Goal: Complete application form: Complete application form

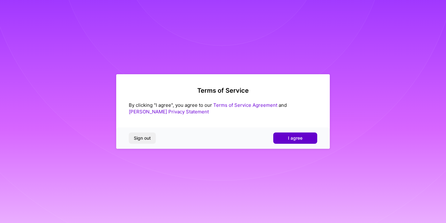
click at [299, 141] on span "I agree" at bounding box center [295, 138] width 14 height 6
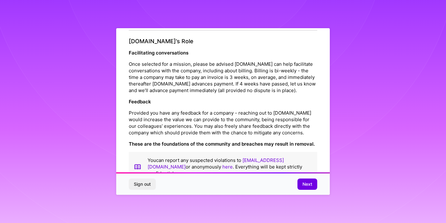
scroll to position [696, 0]
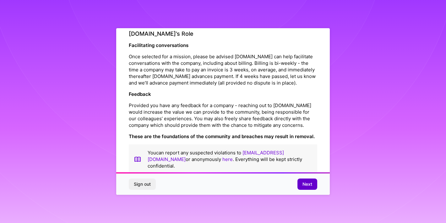
click at [310, 188] on button "Next" at bounding box center [307, 184] width 20 height 11
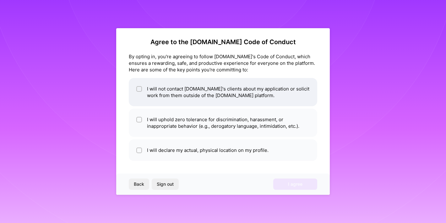
click at [172, 94] on li "I will not contact [DOMAIN_NAME]'s clients about my application or solicit work…" at bounding box center [223, 92] width 188 height 28
checkbox input "true"
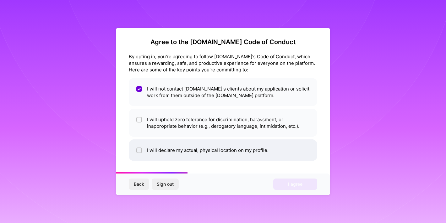
click at [211, 151] on li "I will declare my actual, physical location on my profile." at bounding box center [223, 151] width 188 height 22
checkbox input "true"
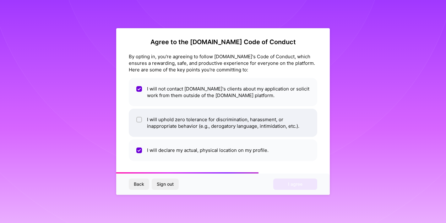
click at [216, 124] on li "I will uphold zero tolerance for discrimination, harassment, or inappropriate b…" at bounding box center [223, 123] width 188 height 28
checkbox input "true"
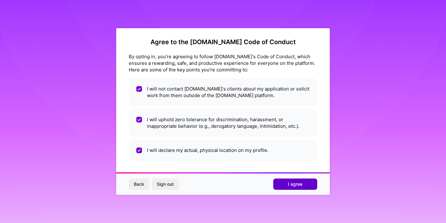
click at [278, 181] on button "I agree" at bounding box center [295, 184] width 44 height 11
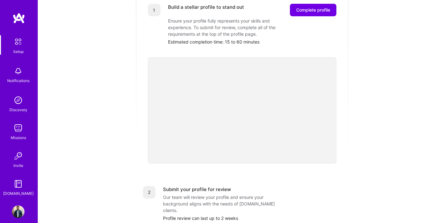
scroll to position [53, 0]
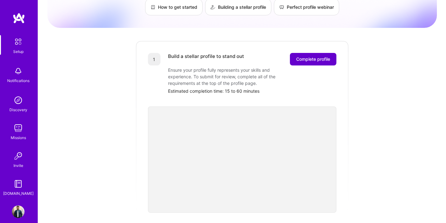
click at [300, 56] on span "Complete profile" at bounding box center [313, 59] width 34 height 6
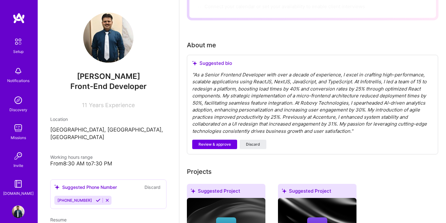
scroll to position [144, 0]
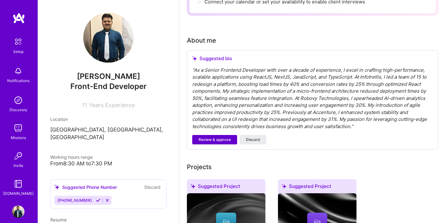
click at [222, 137] on span "Review & approve" at bounding box center [214, 140] width 32 height 6
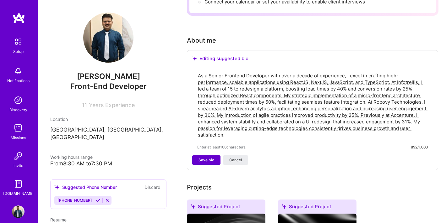
click at [209, 158] on span "Save bio" at bounding box center [206, 161] width 16 height 6
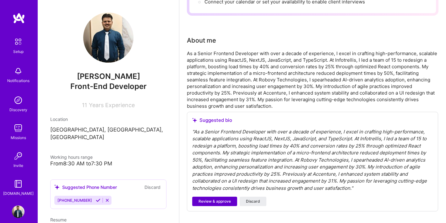
click at [214, 199] on span "Review & approve" at bounding box center [214, 202] width 32 height 6
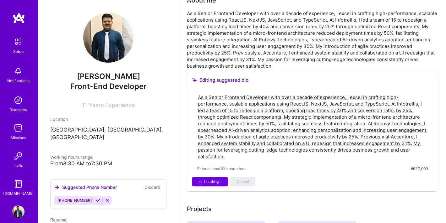
scroll to position [190, 0]
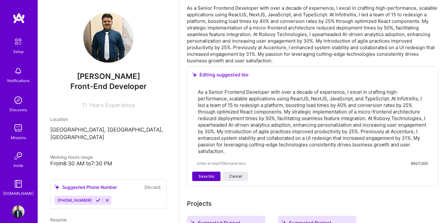
click at [212, 174] on span "Save bio" at bounding box center [206, 177] width 16 height 6
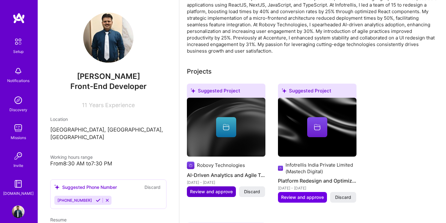
click at [218, 189] on span "Review and approve" at bounding box center [211, 192] width 43 height 6
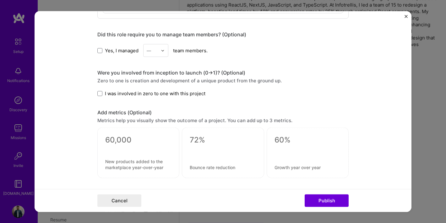
scroll to position [396, 0]
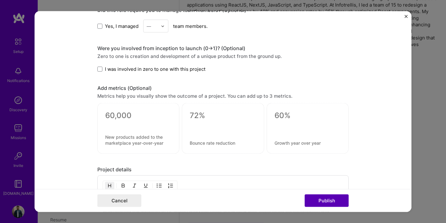
click at [321, 200] on button "Publish" at bounding box center [326, 201] width 44 height 13
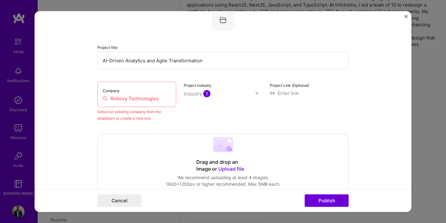
scroll to position [41, 0]
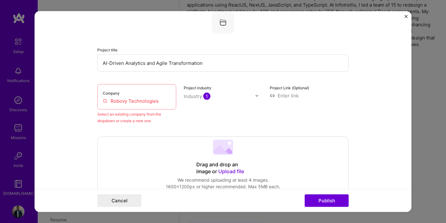
click at [152, 103] on input "Robovy Technologies" at bounding box center [137, 101] width 68 height 7
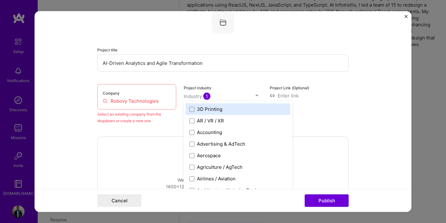
click at [193, 95] on div "Industry 1" at bounding box center [197, 96] width 27 height 7
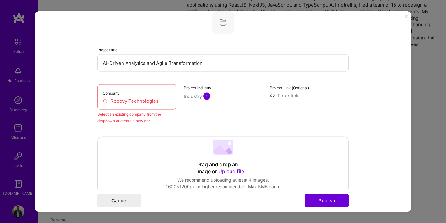
click at [193, 95] on div "Industry 1" at bounding box center [197, 96] width 27 height 7
click at [166, 101] on input "Robovy Technologies" at bounding box center [137, 101] width 68 height 7
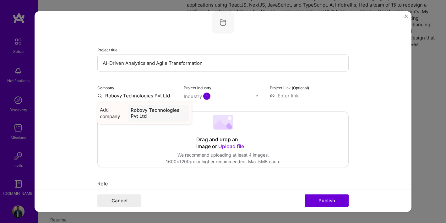
type input "Robovy Technologies Pvt Ltd"
click at [144, 115] on div "Robovy Technologies Pvt Ltd" at bounding box center [158, 113] width 61 height 17
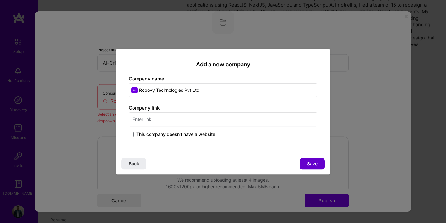
click at [311, 160] on button "Save" at bounding box center [311, 163] width 25 height 11
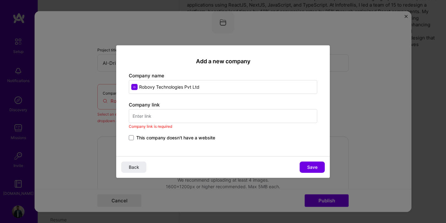
click at [291, 115] on input "text" at bounding box center [223, 116] width 188 height 14
click at [131, 138] on span at bounding box center [131, 137] width 5 height 5
click at [0, 0] on input "This company doesn't have a website" at bounding box center [0, 0] width 0 height 0
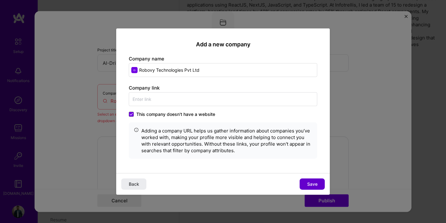
click at [309, 184] on span "Save" at bounding box center [312, 184] width 10 height 6
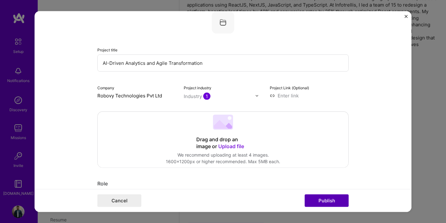
click at [321, 202] on button "Publish" at bounding box center [326, 201] width 44 height 13
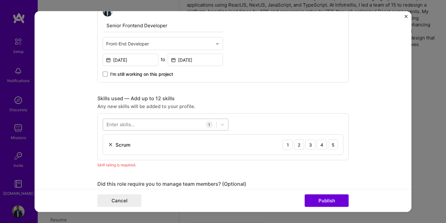
scroll to position [227, 0]
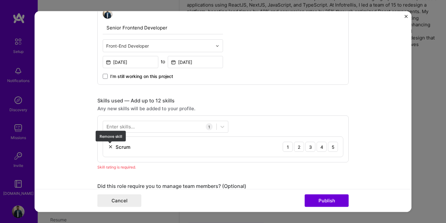
click at [111, 147] on img at bounding box center [110, 147] width 5 height 5
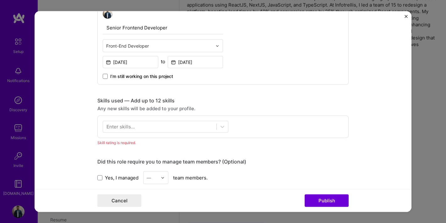
click at [133, 129] on div "Enter skills..." at bounding box center [120, 127] width 28 height 7
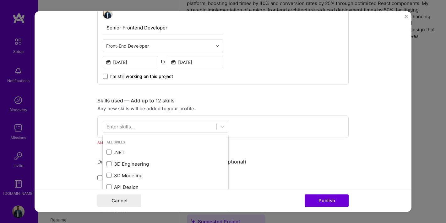
scroll to position [199, 0]
click at [133, 129] on div "Enter skills..." at bounding box center [120, 127] width 28 height 7
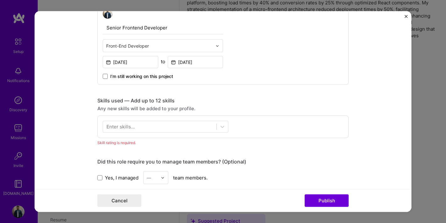
click at [133, 129] on div "Enter skills..." at bounding box center [120, 127] width 28 height 7
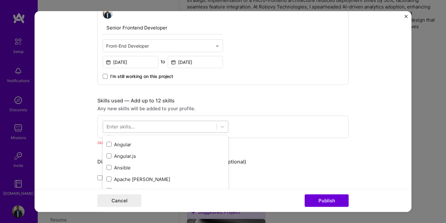
scroll to position [7, 0]
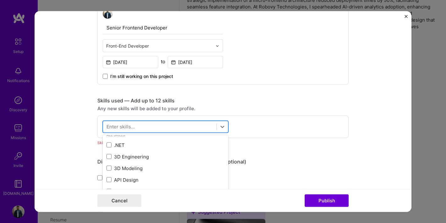
click at [144, 129] on div at bounding box center [159, 127] width 113 height 10
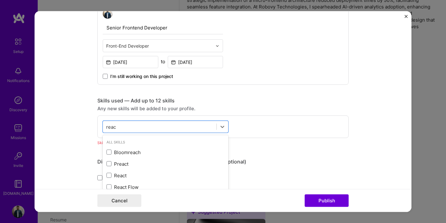
scroll to position [0, 0]
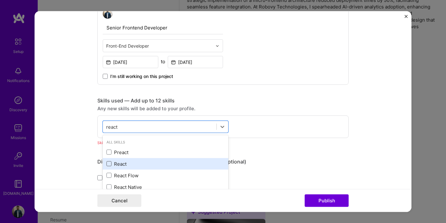
click at [111, 165] on span at bounding box center [108, 164] width 5 height 5
click at [0, 0] on input "checkbox" at bounding box center [0, 0] width 0 height 0
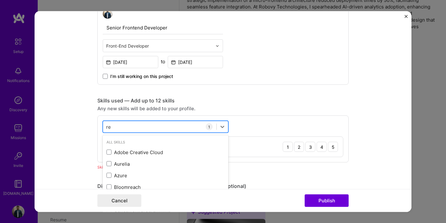
type input "r"
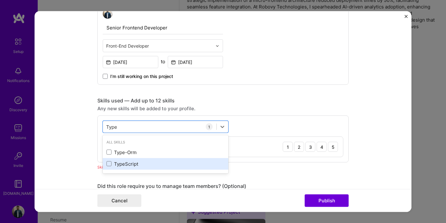
click at [117, 162] on div "TypeScript" at bounding box center [165, 164] width 118 height 7
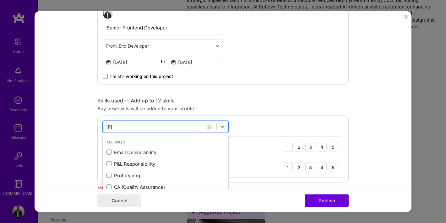
type input "T"
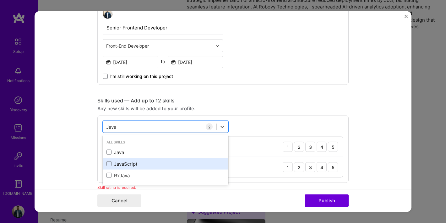
click at [129, 164] on div "JavaScript" at bounding box center [165, 164] width 118 height 7
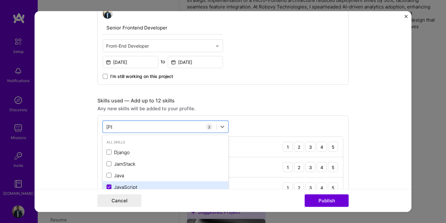
type input "J"
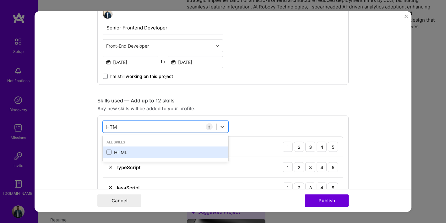
click at [121, 148] on div "HTML" at bounding box center [165, 153] width 125 height 12
click at [121, 150] on div "HTML" at bounding box center [165, 152] width 118 height 7
type input "H"
click at [121, 150] on div "CSS" at bounding box center [165, 152] width 118 height 7
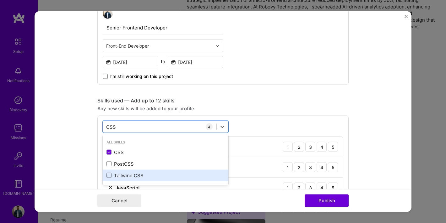
click at [148, 176] on div "Tailwind CSS" at bounding box center [165, 175] width 118 height 7
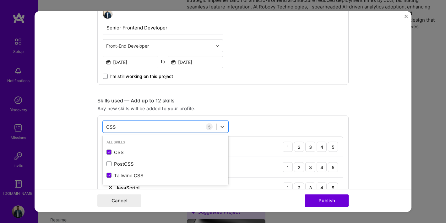
type input "CSS"
click at [258, 129] on div "option Tailwind CSS, selected. option CSS selected, 0 of 2. 3 results available…" at bounding box center [222, 180] width 251 height 129
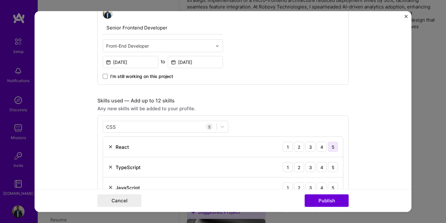
click at [333, 147] on div "5" at bounding box center [333, 147] width 10 height 10
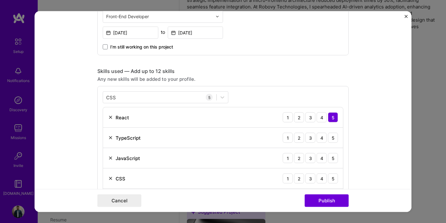
scroll to position [268, 0]
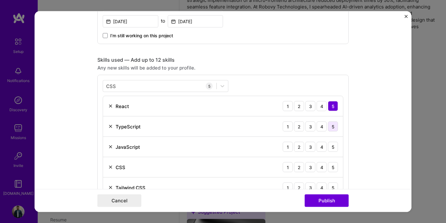
click at [333, 129] on div "5" at bounding box center [333, 127] width 10 height 10
click at [333, 145] on div "5" at bounding box center [333, 147] width 10 height 10
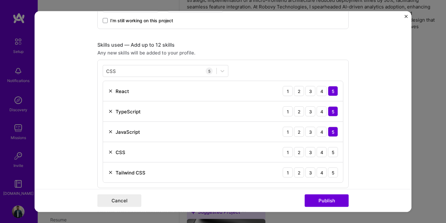
scroll to position [294, 0]
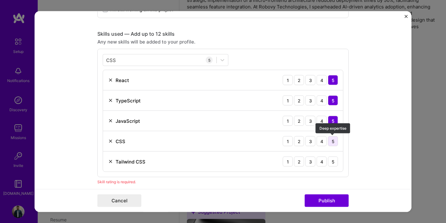
click at [333, 144] on div "5" at bounding box center [333, 141] width 10 height 10
click at [333, 165] on div "5" at bounding box center [333, 162] width 10 height 10
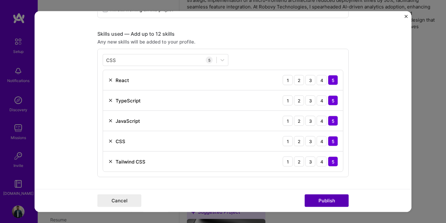
click at [319, 200] on button "Publish" at bounding box center [326, 201] width 44 height 13
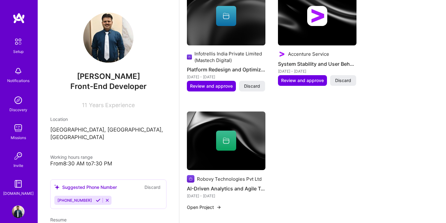
scroll to position [291, 0]
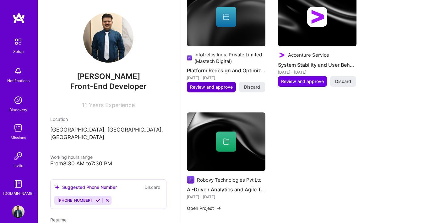
click at [214, 84] on span "Review and approve" at bounding box center [211, 87] width 43 height 6
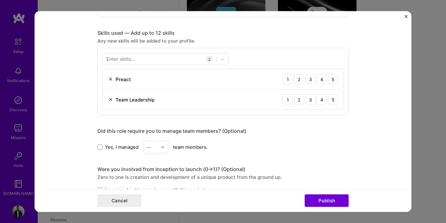
scroll to position [281, 0]
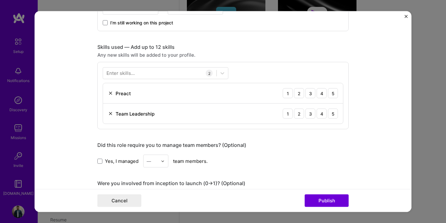
click at [109, 113] on img at bounding box center [110, 113] width 5 height 5
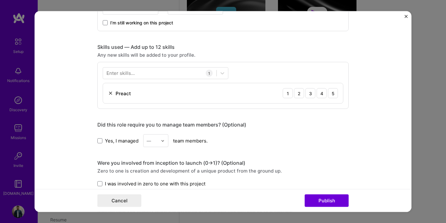
click at [110, 94] on img at bounding box center [110, 93] width 5 height 5
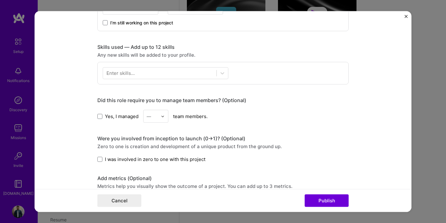
click at [117, 76] on div "Enter skills..." at bounding box center [120, 73] width 28 height 7
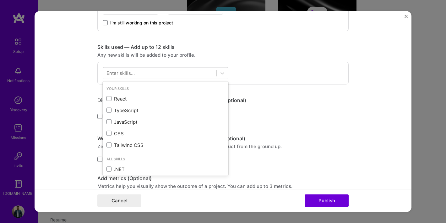
click at [118, 74] on div "Enter skills..." at bounding box center [120, 73] width 28 height 7
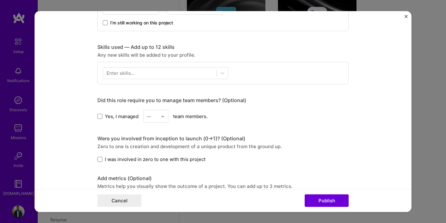
click at [118, 76] on div "Enter skills..." at bounding box center [120, 73] width 28 height 7
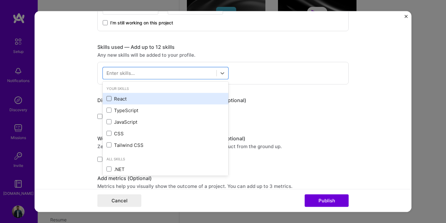
click at [109, 100] on span at bounding box center [108, 98] width 5 height 5
click at [0, 0] on input "checkbox" at bounding box center [0, 0] width 0 height 0
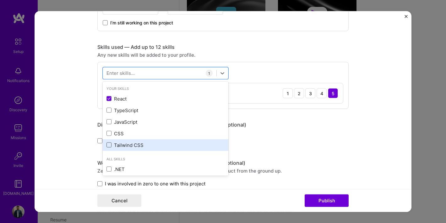
click at [108, 146] on span at bounding box center [108, 145] width 5 height 5
click at [0, 0] on input "checkbox" at bounding box center [0, 0] width 0 height 0
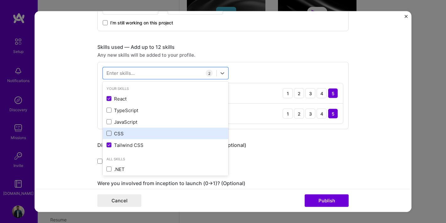
click at [108, 134] on span at bounding box center [108, 133] width 5 height 5
click at [0, 0] on input "checkbox" at bounding box center [0, 0] width 0 height 0
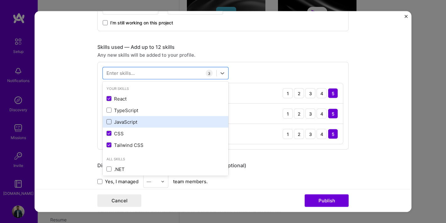
click at [109, 122] on span at bounding box center [108, 122] width 5 height 5
click at [0, 0] on input "checkbox" at bounding box center [0, 0] width 0 height 0
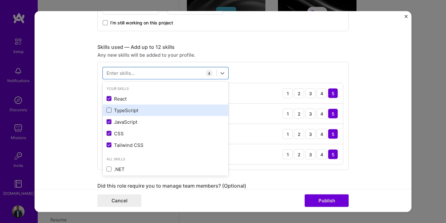
click at [109, 111] on span at bounding box center [108, 110] width 5 height 5
click at [0, 0] on input "checkbox" at bounding box center [0, 0] width 0 height 0
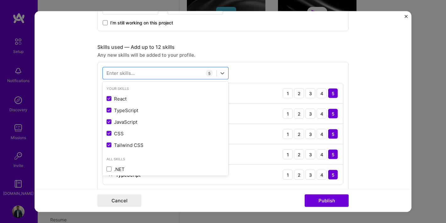
click at [131, 73] on div "Enter skills..." at bounding box center [120, 73] width 28 height 7
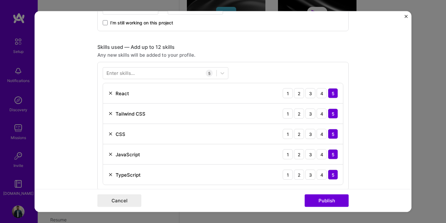
click at [131, 73] on div "Enter skills..." at bounding box center [120, 73] width 28 height 7
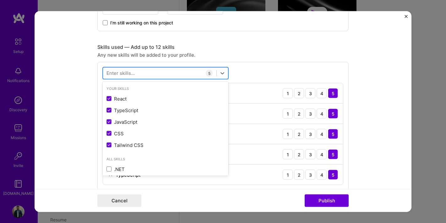
click at [182, 73] on div at bounding box center [159, 73] width 113 height 10
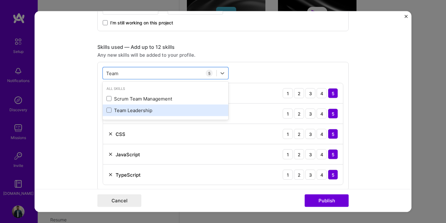
click at [136, 111] on div "Team Leadership" at bounding box center [165, 110] width 118 height 7
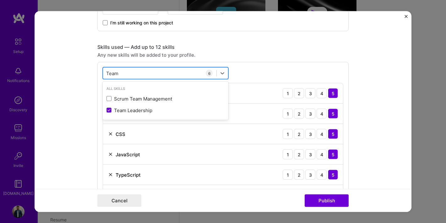
click at [134, 76] on div "Team Team" at bounding box center [159, 73] width 113 height 10
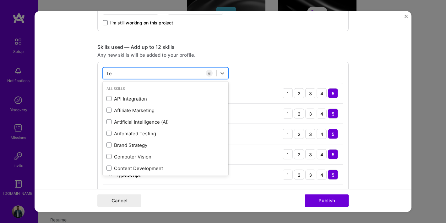
type input "T"
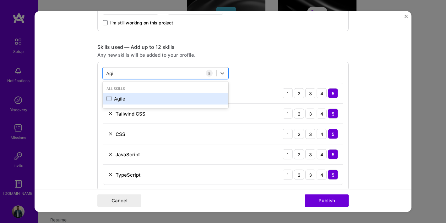
click at [121, 98] on div "Agile" at bounding box center [165, 98] width 118 height 7
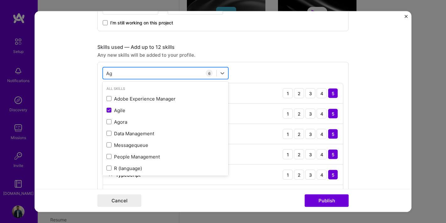
type input "A"
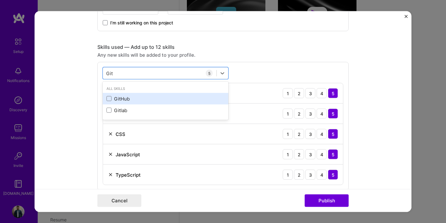
click at [122, 102] on div "GitHub" at bounding box center [165, 98] width 118 height 7
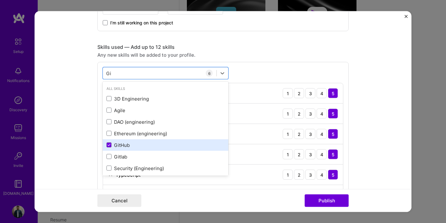
type input "G"
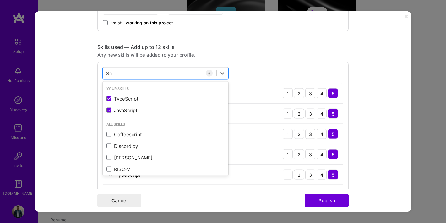
type input "S"
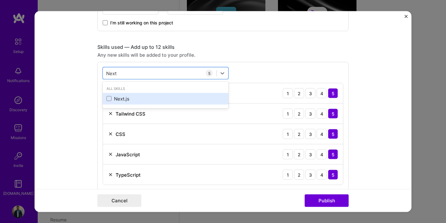
click at [128, 100] on div "Next.js" at bounding box center [165, 98] width 118 height 7
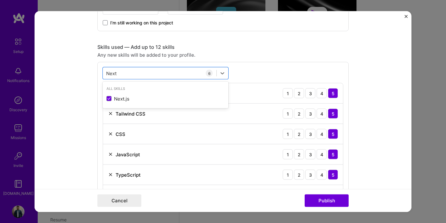
type input "Next"
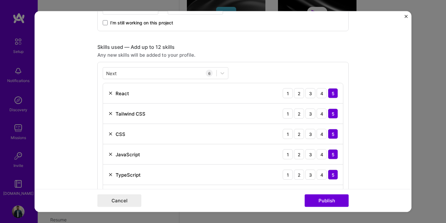
click at [362, 161] on form "Editing suggested project This project is suggested based on your LinkedIn, res…" at bounding box center [223, 111] width 376 height 201
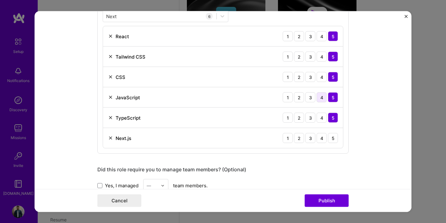
scroll to position [373, 0]
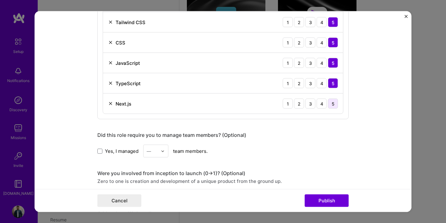
click at [333, 103] on div "5" at bounding box center [333, 104] width 10 height 10
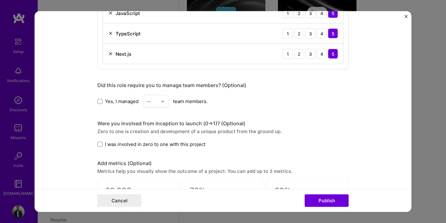
scroll to position [421, 0]
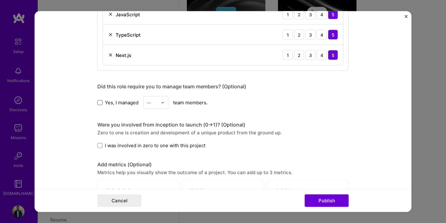
click at [100, 103] on span at bounding box center [99, 102] width 5 height 5
click at [0, 0] on input "Yes, I managed" at bounding box center [0, 0] width 0 height 0
click at [159, 103] on div "—" at bounding box center [151, 103] width 17 height 12
click at [152, 164] on div "7" at bounding box center [155, 166] width 21 height 12
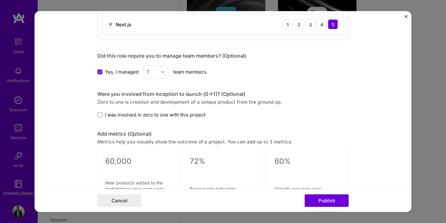
scroll to position [452, 0]
click at [101, 116] on span at bounding box center [99, 114] width 5 height 5
click at [0, 0] on input "I was involved in zero to one with this project" at bounding box center [0, 0] width 0 height 0
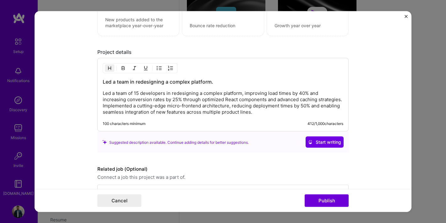
scroll to position [636, 0]
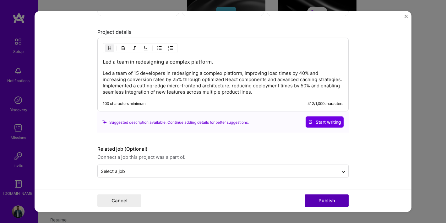
click at [324, 203] on button "Publish" at bounding box center [326, 201] width 44 height 13
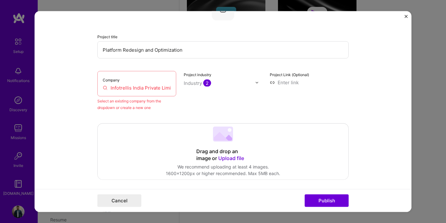
scroll to position [41, 0]
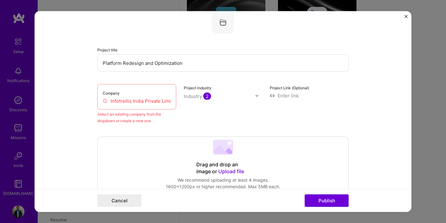
click at [160, 104] on input "Infotrellis India Private Limited (Mastech Digital)" at bounding box center [137, 101] width 68 height 7
click at [139, 103] on input "Infotrellis India Private Limited (Mastech Digital)" at bounding box center [137, 101] width 68 height 7
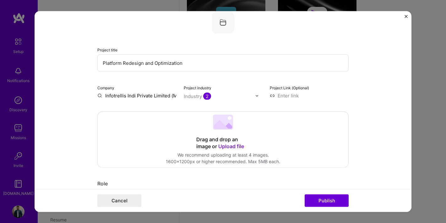
type input "Infotrellis India Private Limited (Mastech Digital)"
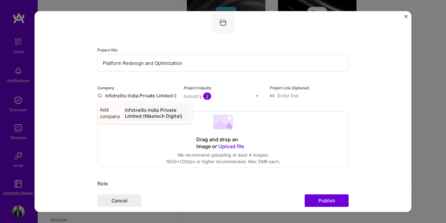
click at [131, 113] on div "Infotrellis India Private Limited (Mastech Digital)" at bounding box center [155, 113] width 67 height 17
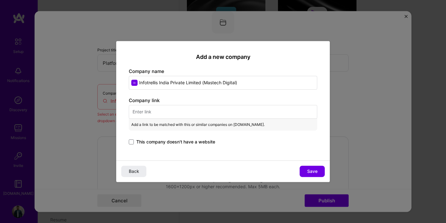
click at [161, 114] on input "text" at bounding box center [223, 112] width 188 height 14
paste input "[URL][DOMAIN_NAME]"
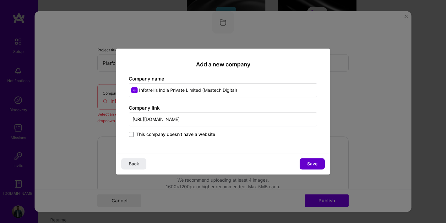
type input "[URL][DOMAIN_NAME]"
click at [314, 165] on span "Save" at bounding box center [312, 164] width 10 height 6
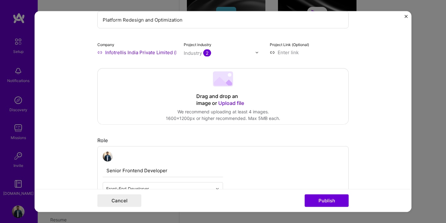
scroll to position [87, 0]
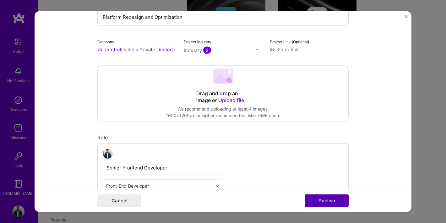
click at [326, 199] on button "Publish" at bounding box center [326, 201] width 44 height 13
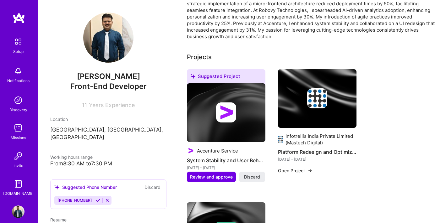
scroll to position [184, 0]
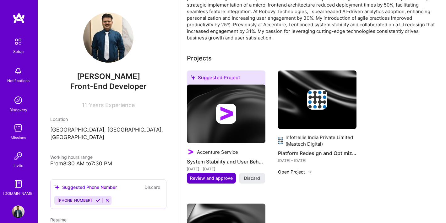
click at [219, 175] on span "Review and approve" at bounding box center [211, 178] width 43 height 6
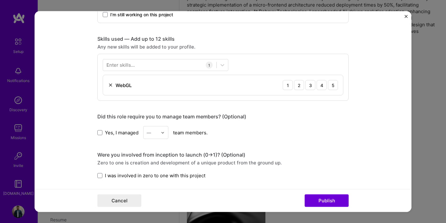
scroll to position [286, 0]
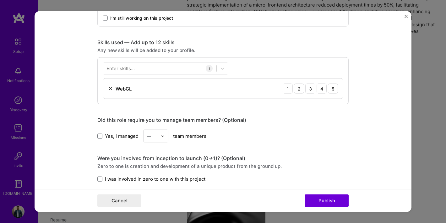
click at [209, 67] on div "1" at bounding box center [209, 68] width 7 height 7
click at [196, 68] on div at bounding box center [159, 68] width 113 height 10
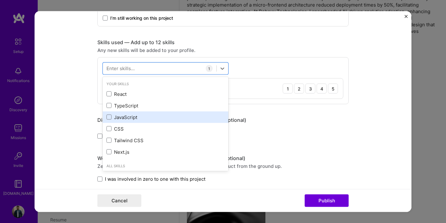
click at [134, 118] on div "JavaScript" at bounding box center [165, 117] width 118 height 7
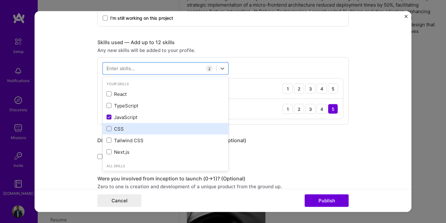
click at [121, 131] on div "CSS" at bounding box center [165, 128] width 118 height 7
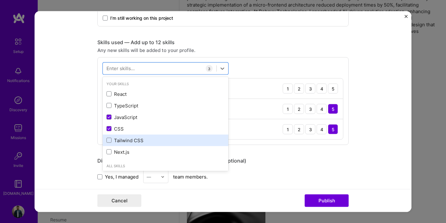
click at [121, 140] on div "Tailwind CSS" at bounding box center [165, 140] width 118 height 7
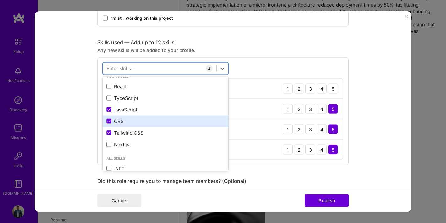
scroll to position [0, 0]
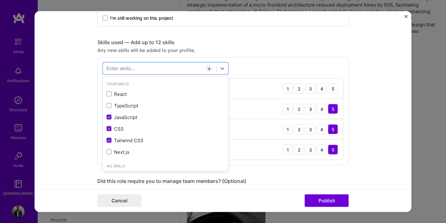
click at [268, 176] on div "Editing suggested project This project is suggested based on your LinkedIn, res…" at bounding box center [222, 112] width 251 height 749
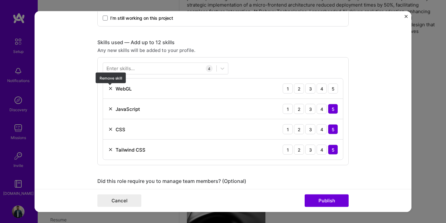
click at [111, 90] on img at bounding box center [110, 88] width 5 height 5
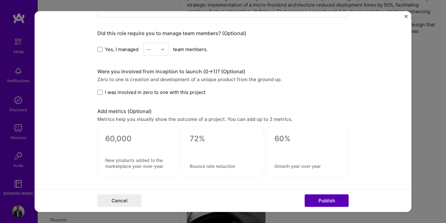
click at [323, 200] on button "Publish" at bounding box center [326, 201] width 44 height 13
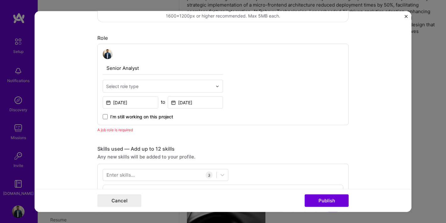
scroll to position [175, 0]
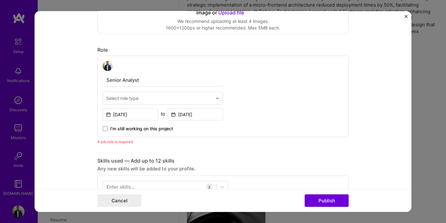
click at [214, 99] on div "Select role type" at bounding box center [159, 98] width 112 height 12
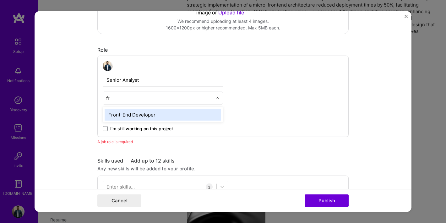
scroll to position [0, 0]
type input "fro"
click at [167, 119] on div "Front-End Developer" at bounding box center [162, 115] width 116 height 12
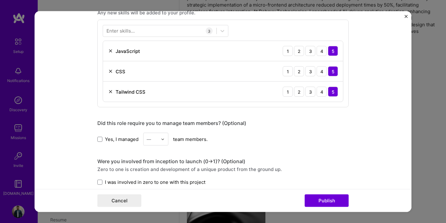
scroll to position [415, 0]
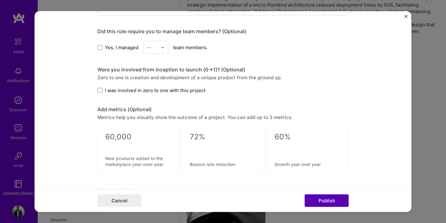
click at [320, 195] on button "Publish" at bounding box center [326, 201] width 44 height 13
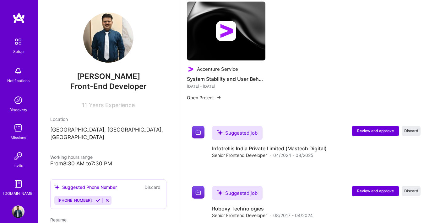
scroll to position [379, 0]
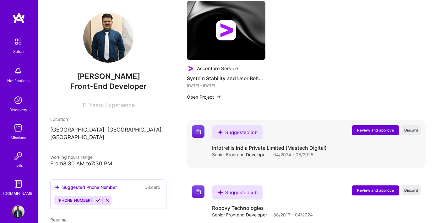
click at [369, 128] on span "Review and approve" at bounding box center [375, 130] width 37 height 5
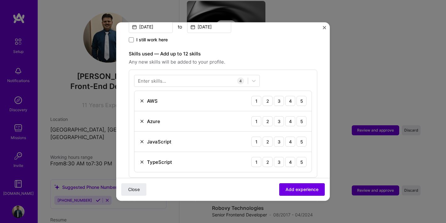
scroll to position [189, 0]
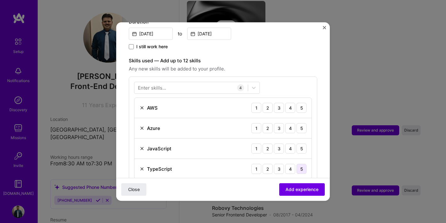
click at [304, 164] on div "5" at bounding box center [301, 169] width 10 height 10
click at [301, 144] on div "5" at bounding box center [301, 149] width 10 height 10
click at [302, 123] on div "5" at bounding box center [301, 128] width 10 height 10
click at [304, 103] on div "5" at bounding box center [301, 108] width 10 height 10
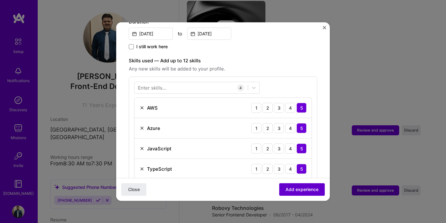
click at [301, 191] on span "Add experience" at bounding box center [301, 190] width 33 height 6
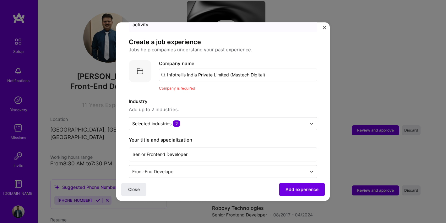
scroll to position [15, 0]
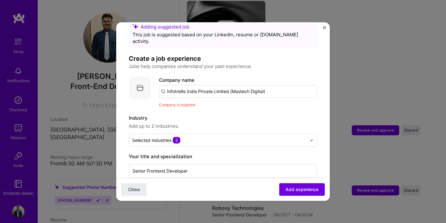
click at [248, 85] on input "Infotrellis India Private Limited (Mastech Digital)" at bounding box center [238, 91] width 158 height 13
click at [198, 85] on input "Infotrellis India Private Limited (Mastech Digital)" at bounding box center [238, 91] width 158 height 13
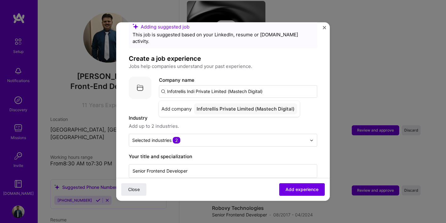
type input "Infotrellis India Private Limited (Mastech Digital)"
click at [203, 104] on div "Infotrellis India Private Limited (Mastech Digital)" at bounding box center [251, 109] width 115 height 11
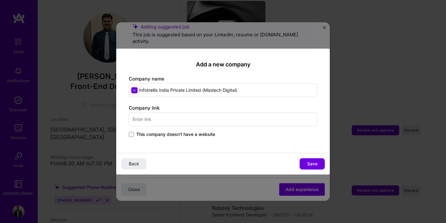
click at [199, 122] on input "text" at bounding box center [223, 120] width 188 height 14
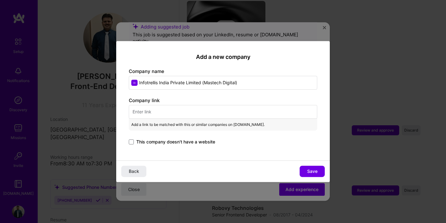
paste input "[URL][DOMAIN_NAME]"
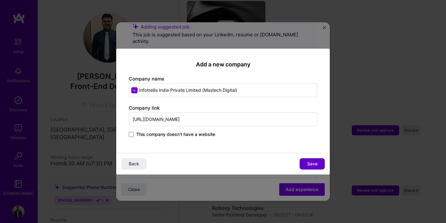
type input "[URL][DOMAIN_NAME]"
click at [310, 167] on button "Save" at bounding box center [311, 163] width 25 height 11
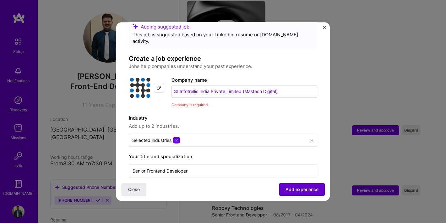
click at [292, 191] on span "Add experience" at bounding box center [301, 190] width 33 height 6
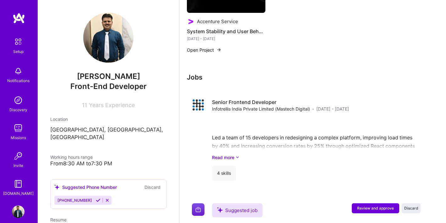
scroll to position [516, 0]
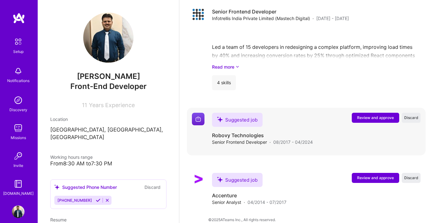
click at [359, 115] on span "Review and approve" at bounding box center [375, 117] width 37 height 5
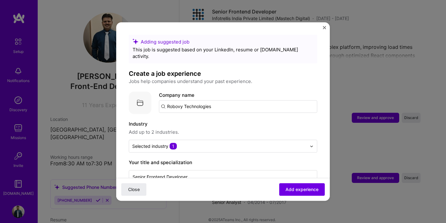
click at [246, 102] on input "Robovy Technologies" at bounding box center [238, 106] width 158 height 13
type input "Robovy Technologies"
click at [216, 119] on div "Robovy Technologies" at bounding box center [221, 124] width 54 height 11
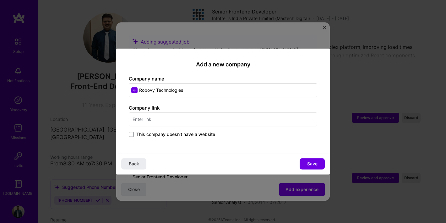
click at [181, 133] on span "This company doesn't have a website" at bounding box center [175, 134] width 79 height 6
click at [0, 0] on input "This company doesn't have a website" at bounding box center [0, 0] width 0 height 0
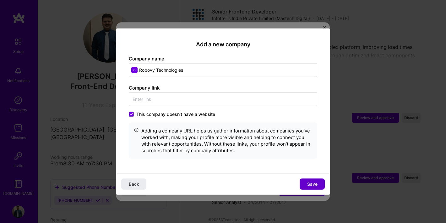
click at [307, 180] on button "Save" at bounding box center [311, 184] width 25 height 11
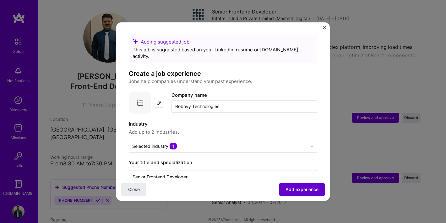
click at [292, 190] on span "Add experience" at bounding box center [301, 190] width 33 height 6
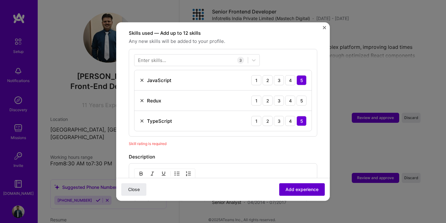
scroll to position [217, 0]
click at [302, 95] on div "5" at bounding box center [301, 100] width 10 height 10
click at [300, 187] on span "Add experience" at bounding box center [301, 190] width 33 height 6
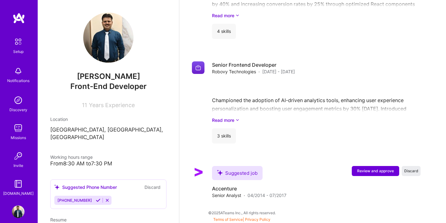
scroll to position [561, 0]
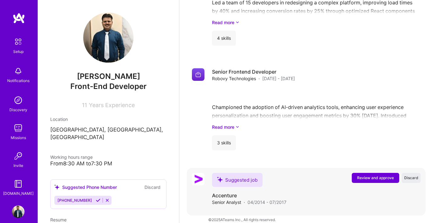
click at [364, 175] on span "Review and approve" at bounding box center [375, 177] width 37 height 5
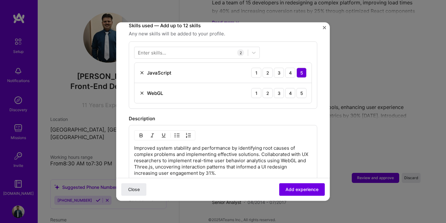
scroll to position [226, 0]
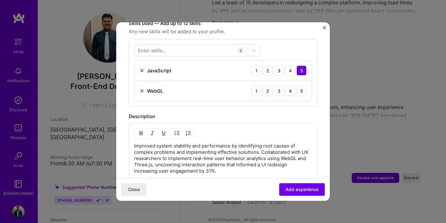
click at [142, 88] on img at bounding box center [141, 90] width 5 height 5
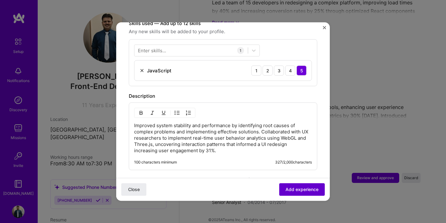
click at [294, 189] on span "Add experience" at bounding box center [301, 190] width 33 height 6
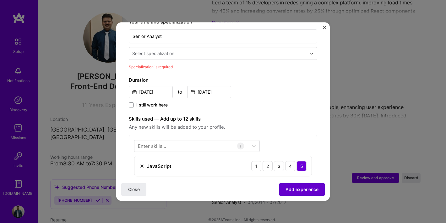
scroll to position [130, 0]
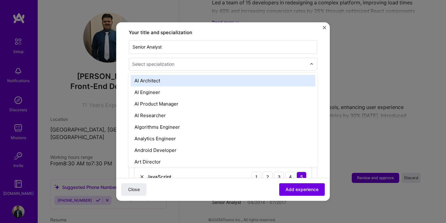
click at [225, 61] on input "text" at bounding box center [219, 64] width 175 height 7
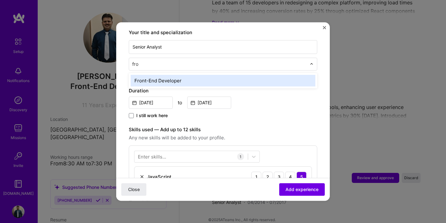
type input "fron"
click at [209, 75] on div "Front-End Developer" at bounding box center [223, 81] width 184 height 12
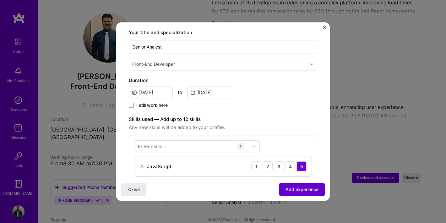
click at [293, 188] on span "Add experience" at bounding box center [301, 190] width 33 height 6
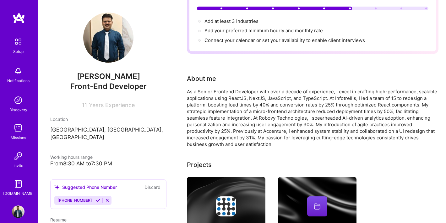
scroll to position [0, 0]
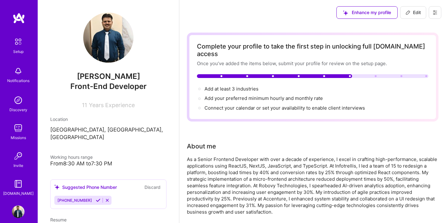
click at [96, 198] on icon at bounding box center [98, 200] width 5 height 5
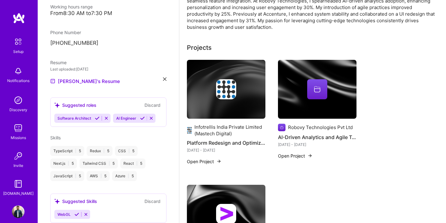
scroll to position [131, 0]
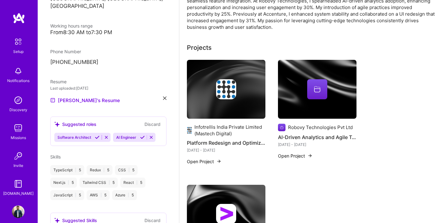
click at [97, 135] on icon at bounding box center [97, 137] width 5 height 5
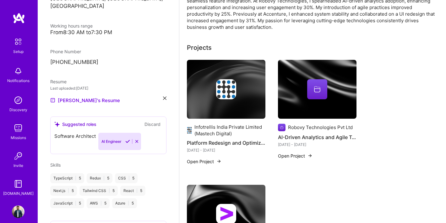
click at [142, 133] on div "Software Architect AI Engineer" at bounding box center [108, 141] width 108 height 17
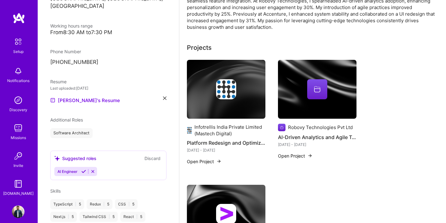
click at [83, 169] on icon at bounding box center [83, 171] width 5 height 5
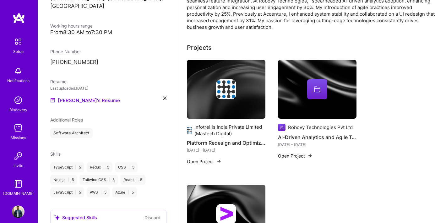
scroll to position [209, 0]
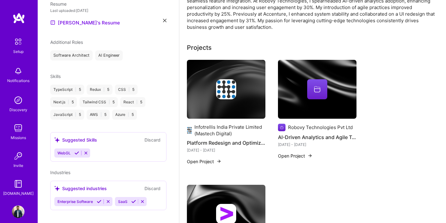
click at [85, 151] on icon at bounding box center [85, 153] width 5 height 5
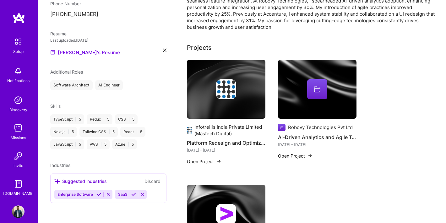
scroll to position [172, 0]
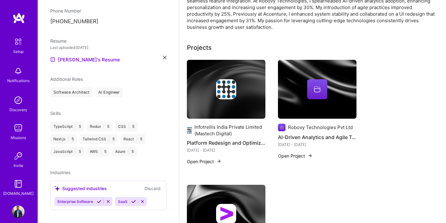
click at [113, 185] on div "Suggested industries Discard" at bounding box center [108, 188] width 108 height 7
click at [68, 170] on span "Industries" at bounding box center [60, 172] width 20 height 5
click at [84, 185] on div "Suggested industries" at bounding box center [80, 188] width 52 height 7
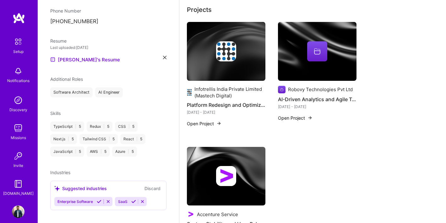
scroll to position [226, 0]
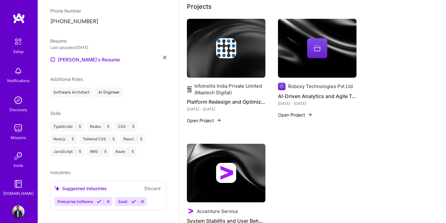
click at [149, 185] on button "Discard" at bounding box center [152, 188] width 20 height 7
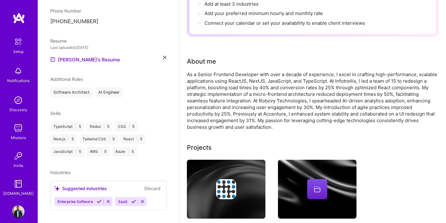
scroll to position [0, 0]
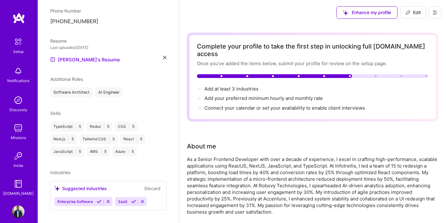
click at [108, 200] on icon at bounding box center [108, 202] width 5 height 5
click at [81, 200] on icon at bounding box center [82, 202] width 5 height 5
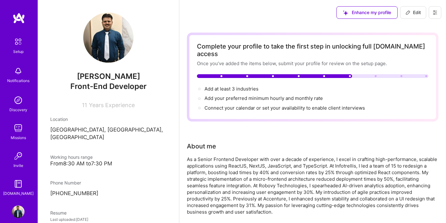
click at [240, 86] on div "Add at least 3 industries → Add your preferred minimum hourly and monthly rate …" at bounding box center [312, 99] width 231 height 26
click at [227, 86] on span "Add at least 3 industries →" at bounding box center [234, 89] width 60 height 6
select select "IN"
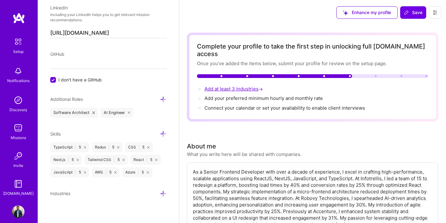
scroll to position [338, 0]
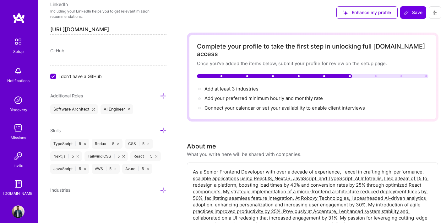
click at [163, 189] on icon at bounding box center [163, 190] width 7 height 7
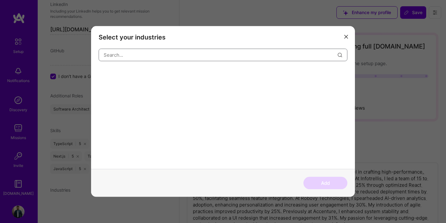
click at [183, 55] on input "modal" at bounding box center [221, 55] width 234 height 16
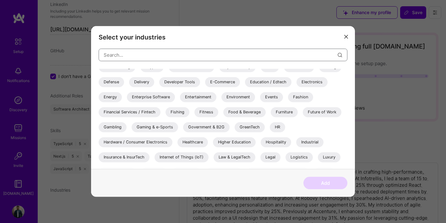
scroll to position [113, 0]
click at [233, 113] on div "Food & Beverage" at bounding box center [244, 112] width 42 height 10
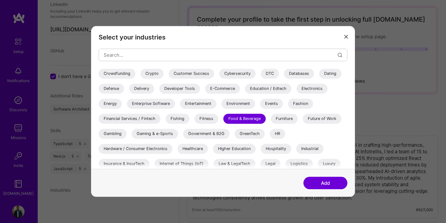
scroll to position [92, 0]
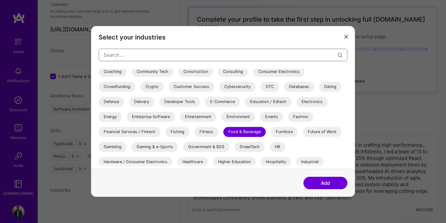
click at [281, 56] on input "modal" at bounding box center [221, 55] width 234 height 16
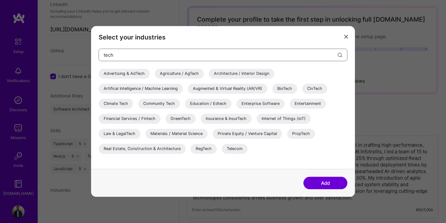
scroll to position [0, 0]
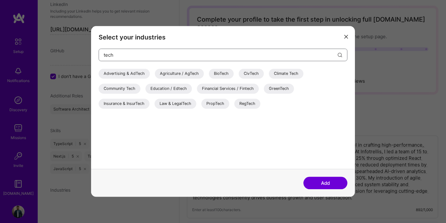
type input "tech"
click at [244, 88] on div "Financial Services / Fintech" at bounding box center [228, 89] width 62 height 10
click at [130, 74] on div "Advertising & AdTech" at bounding box center [124, 74] width 51 height 10
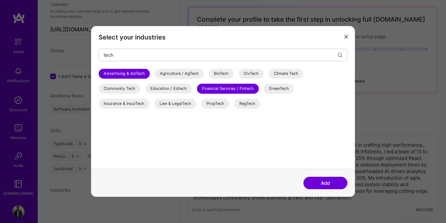
click at [222, 73] on div "BioTech" at bounding box center [221, 74] width 25 height 10
click at [195, 74] on div "Agriculture / AgTech" at bounding box center [179, 74] width 49 height 10
click at [173, 90] on div "Education / Edtech" at bounding box center [168, 89] width 46 height 10
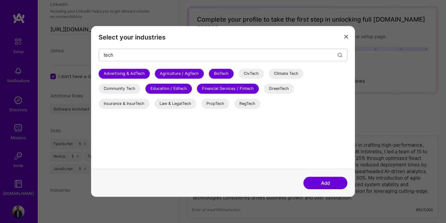
click at [126, 87] on div "Community Tech" at bounding box center [120, 89] width 42 height 10
click at [127, 109] on div "Advertising & AdTech Agriculture / AgTech BioTech CivTech Climate Tech Communit…" at bounding box center [223, 90] width 248 height 43
click at [133, 104] on div "Insurance & InsurTech" at bounding box center [124, 104] width 51 height 10
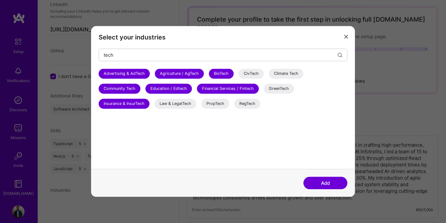
click at [168, 104] on div "Law & LegalTech" at bounding box center [175, 104] width 42 height 10
click at [222, 105] on div "PropTech" at bounding box center [215, 104] width 28 height 10
click at [252, 109] on div "Advertising & AdTech Agriculture / AgTech BioTech CivTech Climate Tech Communit…" at bounding box center [223, 90] width 248 height 43
click at [252, 105] on div "RegTech" at bounding box center [247, 104] width 26 height 10
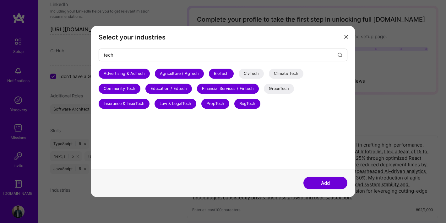
click at [253, 76] on div "CivTech" at bounding box center [250, 74] width 25 height 10
click at [279, 75] on div "Climate Tech" at bounding box center [286, 74] width 35 height 10
click at [277, 87] on div "GreenTech" at bounding box center [279, 89] width 30 height 10
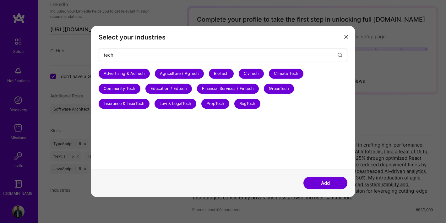
click at [322, 183] on button "Add" at bounding box center [325, 183] width 44 height 13
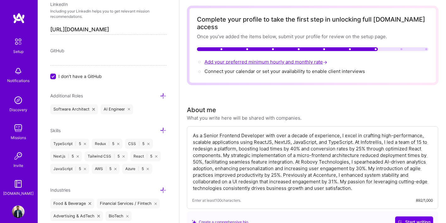
click at [282, 59] on span "Add your preferred minimum hourly and monthly rate →" at bounding box center [266, 62] width 124 height 6
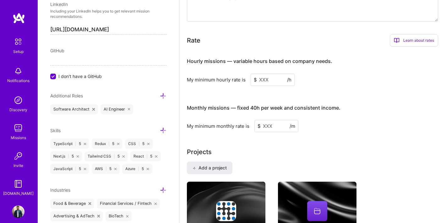
scroll to position [353, 0]
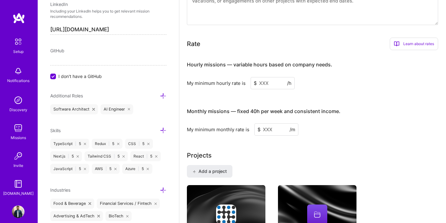
click at [272, 77] on input at bounding box center [272, 83] width 44 height 12
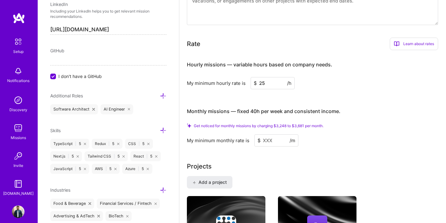
type input "2"
type input "20"
click at [274, 135] on input at bounding box center [276, 141] width 44 height 12
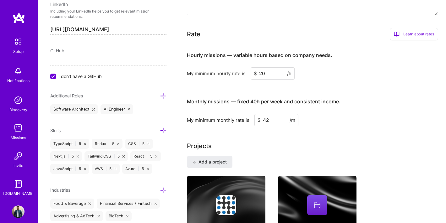
type input "4"
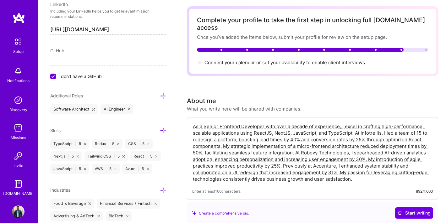
scroll to position [0, 0]
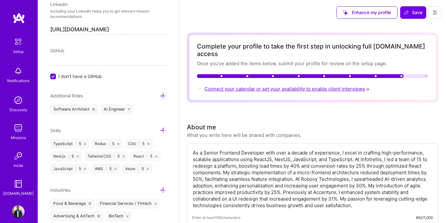
type input "3000"
click at [252, 86] on span "Connect your calendar or set your availability to enable client interviews →" at bounding box center [287, 89] width 166 height 6
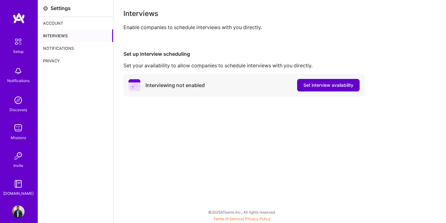
click at [318, 87] on span "Set interview availability" at bounding box center [328, 85] width 50 height 6
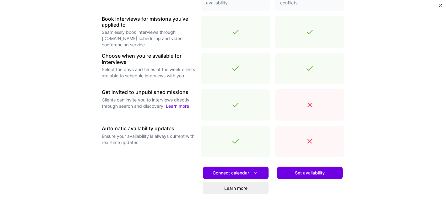
scroll to position [216, 0]
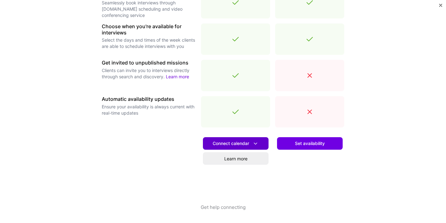
click at [251, 144] on span "Connect calendar" at bounding box center [235, 144] width 46 height 7
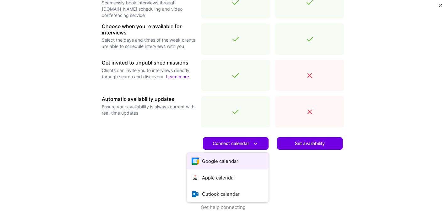
click at [234, 161] on button "Google calendar" at bounding box center [228, 161] width 82 height 17
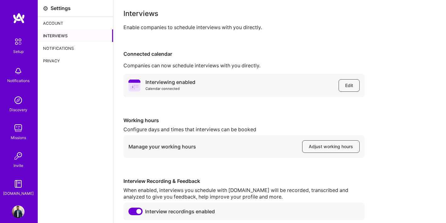
scroll to position [27, 0]
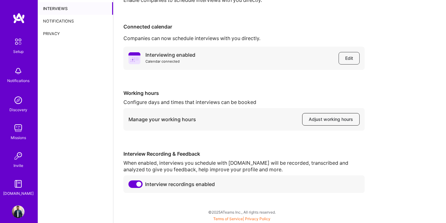
click at [329, 121] on span "Adjust working hours" at bounding box center [330, 119] width 44 height 6
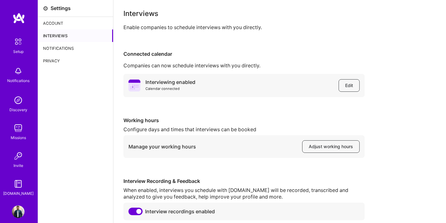
click at [55, 22] on div "Account" at bounding box center [75, 23] width 75 height 13
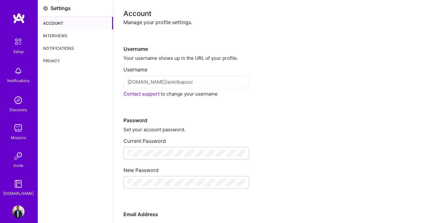
click at [20, 13] on img at bounding box center [19, 18] width 13 height 11
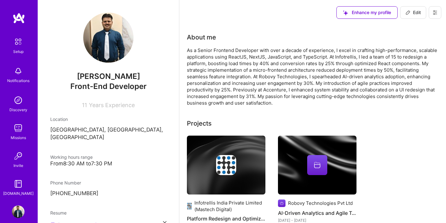
scroll to position [14, 0]
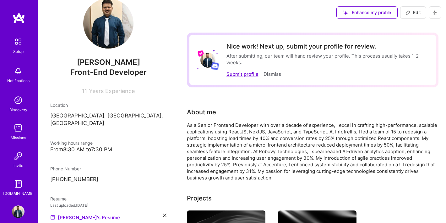
click at [240, 75] on button "Submit profile" at bounding box center [242, 74] width 32 height 7
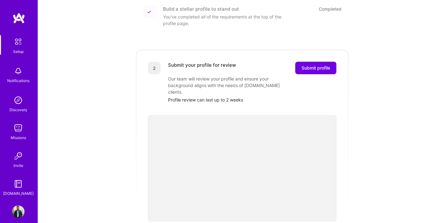
scroll to position [100, 0]
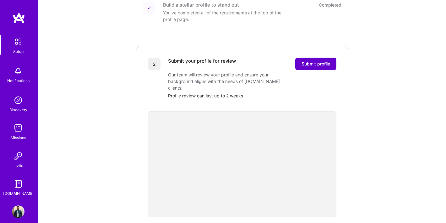
click at [313, 61] on span "Submit profile" at bounding box center [315, 64] width 29 height 6
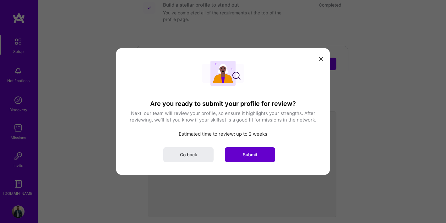
click at [246, 154] on span "Submit" at bounding box center [250, 155] width 14 height 6
